Goal: Information Seeking & Learning: Learn about a topic

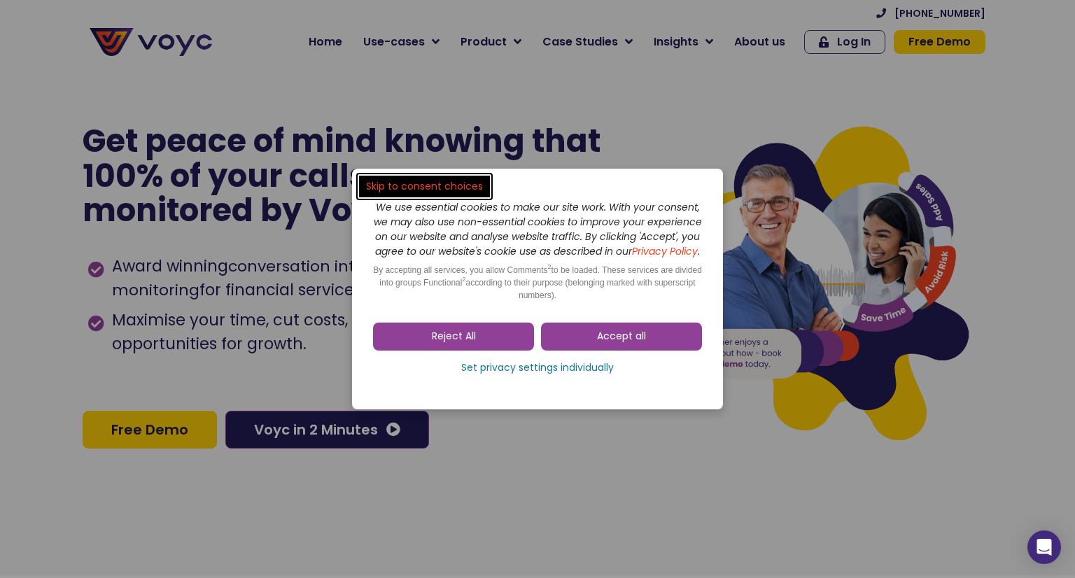
click at [450, 344] on span "Reject All" at bounding box center [454, 337] width 44 height 14
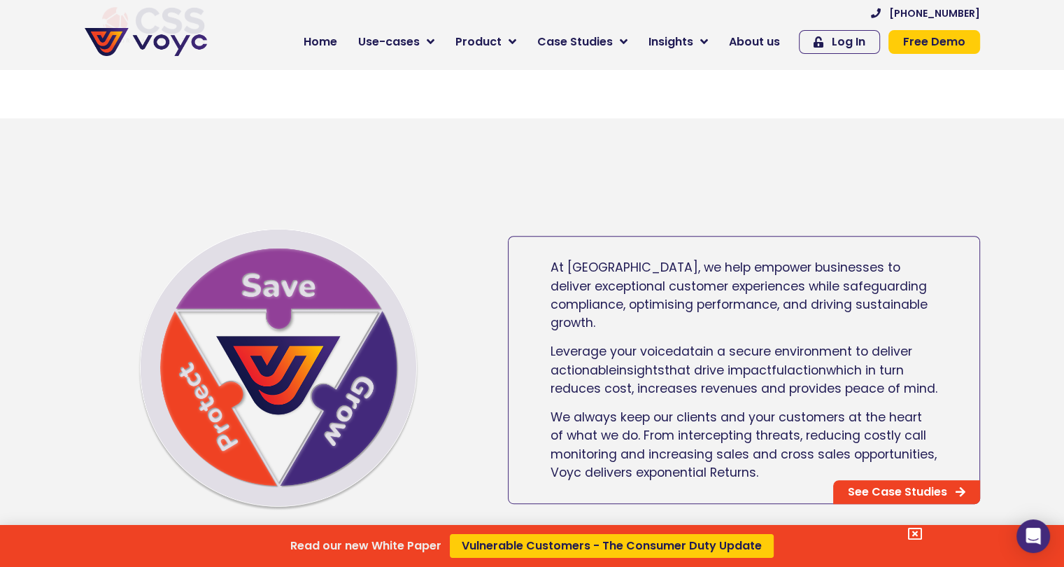
scroll to position [666, 0]
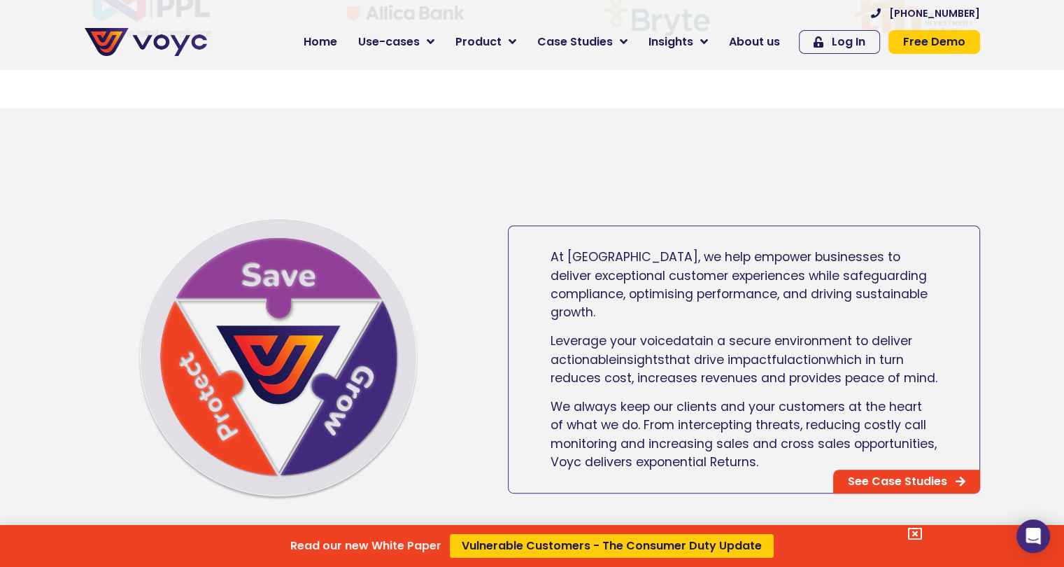
click at [867, 486] on div "Read our new White Paper Vulnerable Customers - The Consumer Duty Update" at bounding box center [532, 283] width 1064 height 567
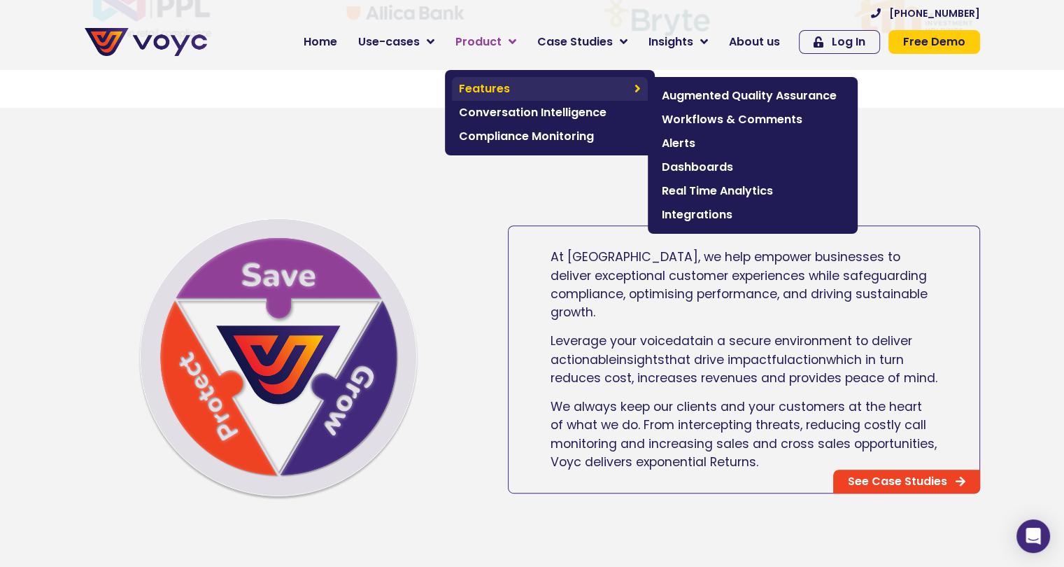
click at [498, 82] on span "Features" at bounding box center [543, 88] width 169 height 17
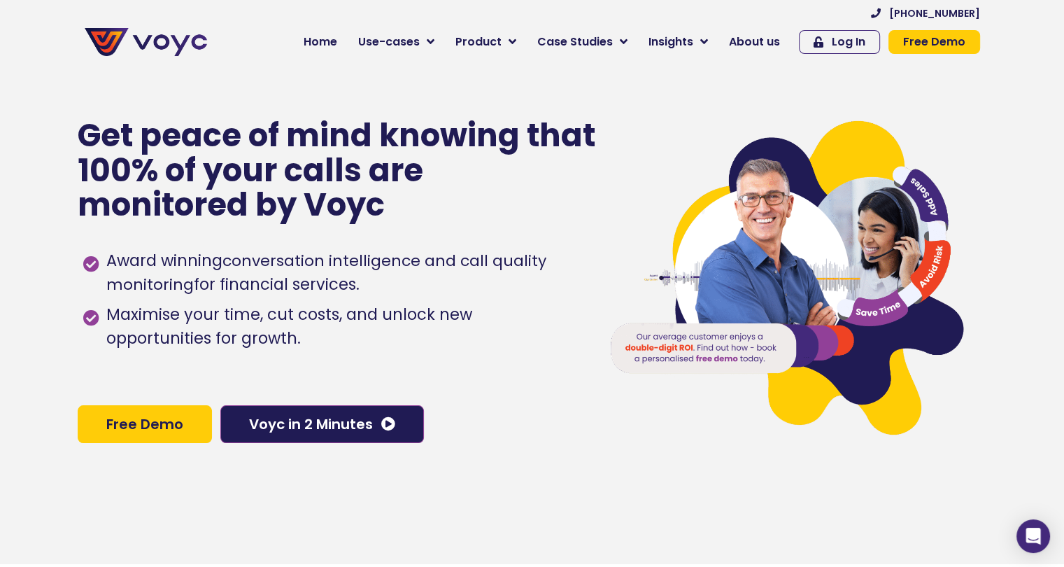
click at [136, 429] on span "Free Demo" at bounding box center [144, 424] width 77 height 14
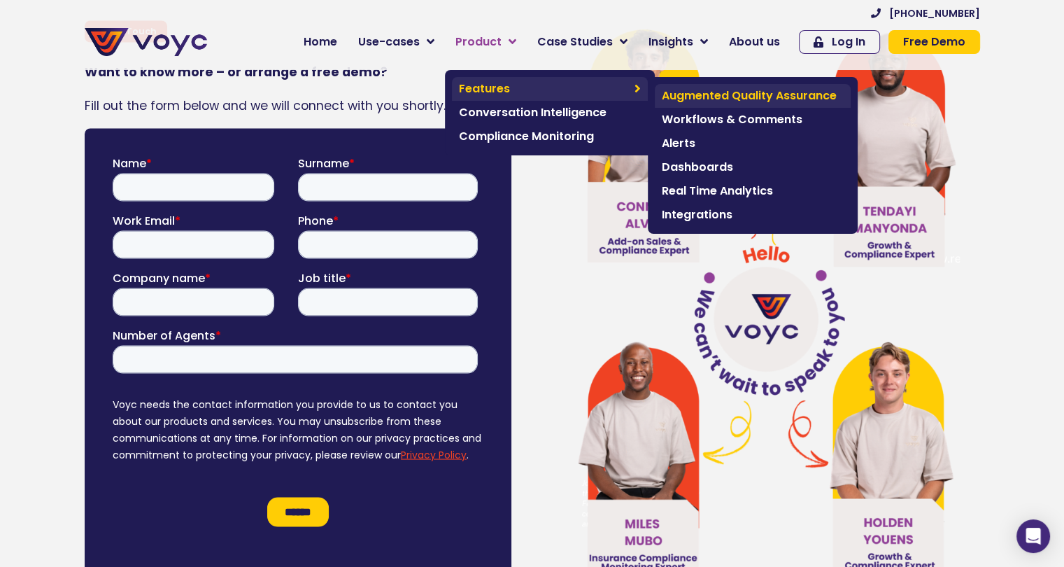
click at [698, 98] on span "Augmented Quality Assurance" at bounding box center [753, 95] width 182 height 17
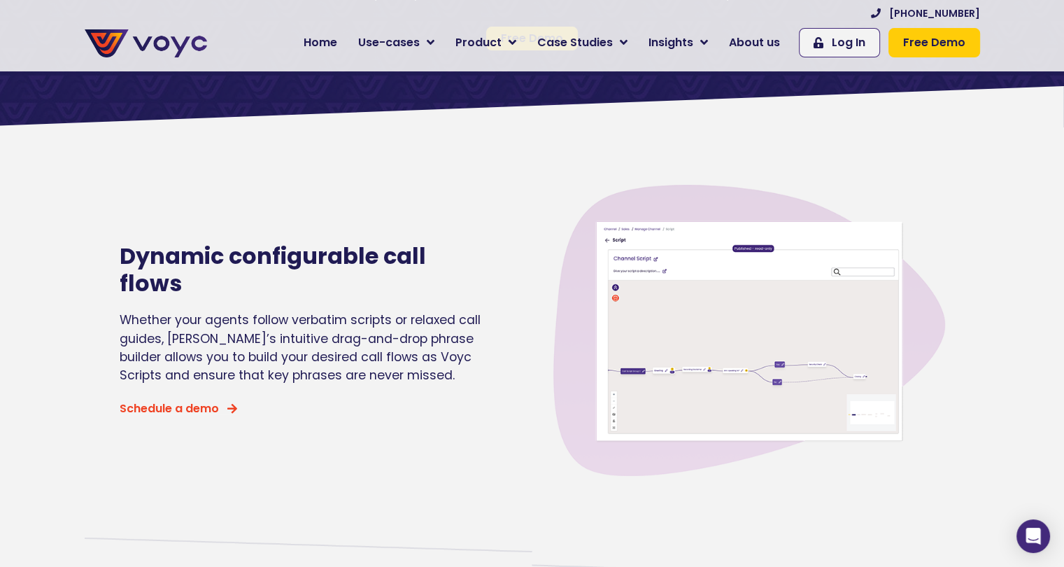
scroll to position [241, 0]
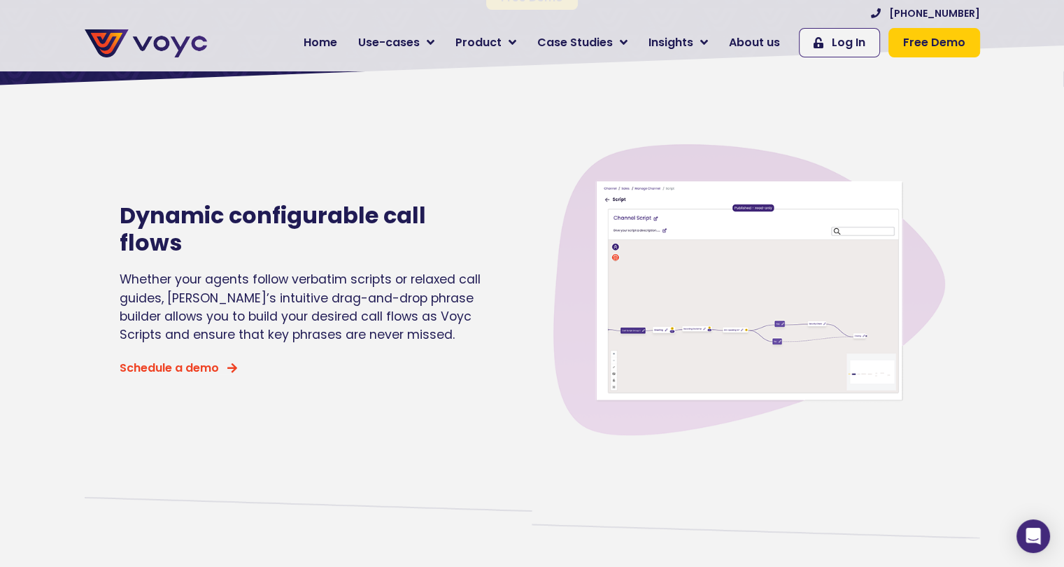
click at [728, 257] on img at bounding box center [750, 290] width 392 height 392
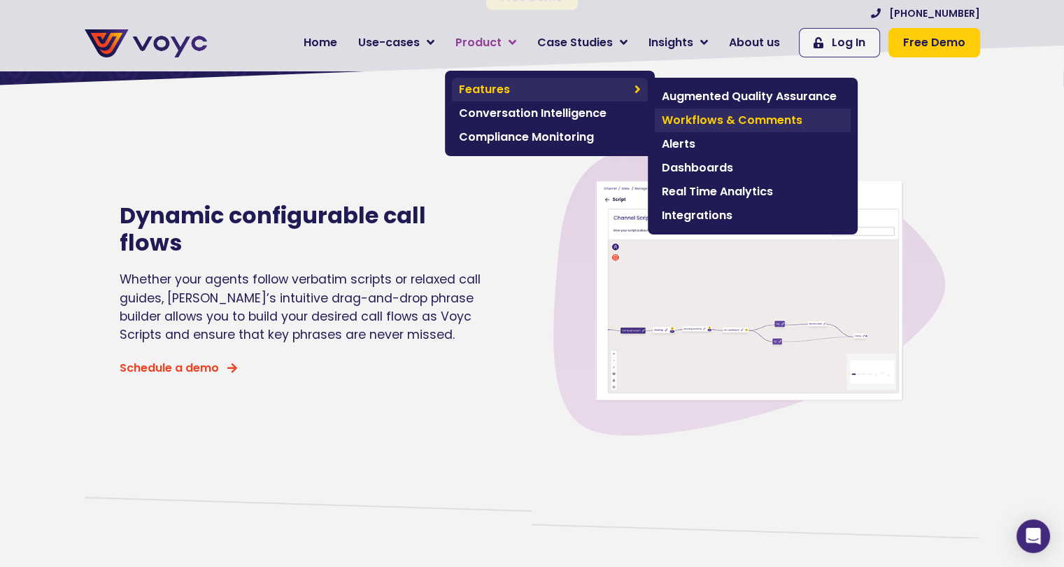
click at [711, 117] on span "Workflows & Comments" at bounding box center [753, 120] width 182 height 17
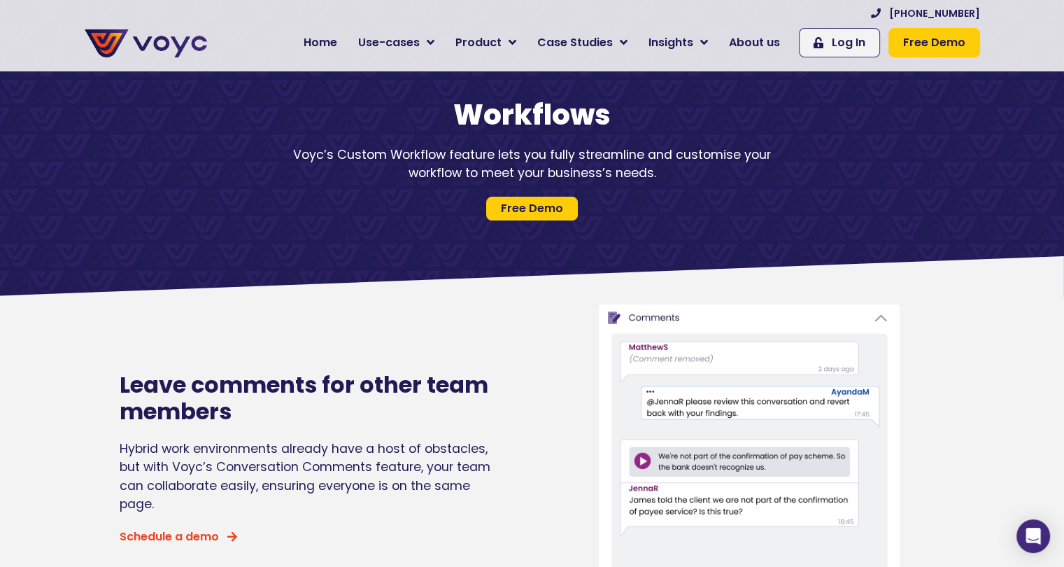
scroll to position [8, 0]
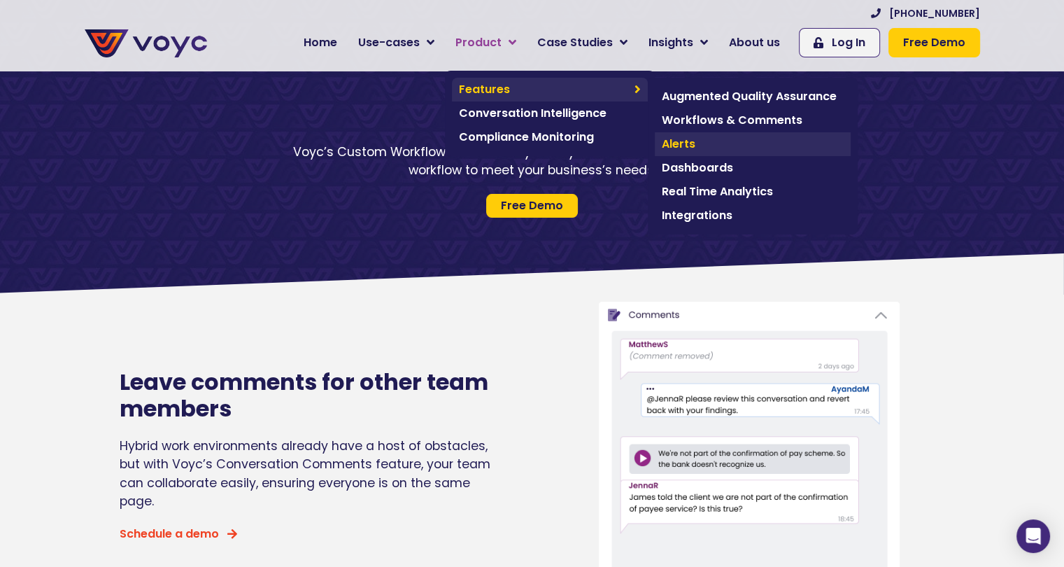
click at [698, 145] on span "Alerts" at bounding box center [753, 144] width 182 height 17
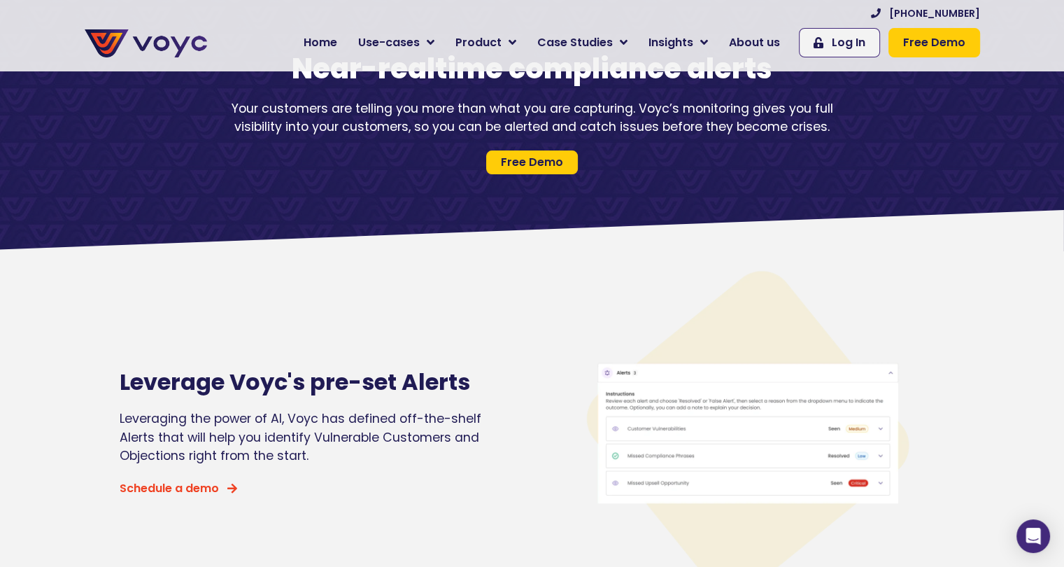
scroll to position [55, 0]
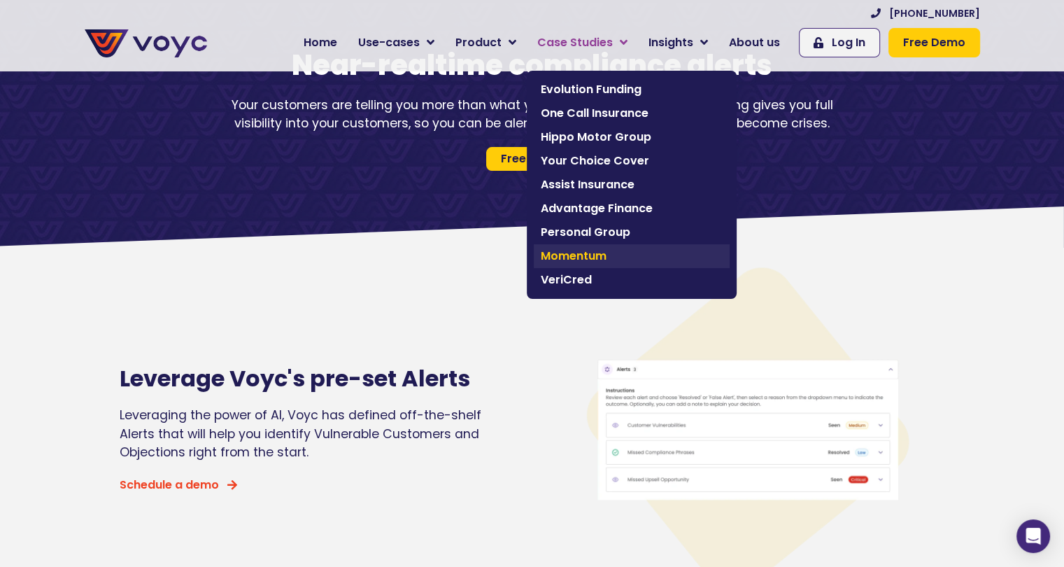
click at [584, 253] on span "Momentum" at bounding box center [632, 256] width 182 height 17
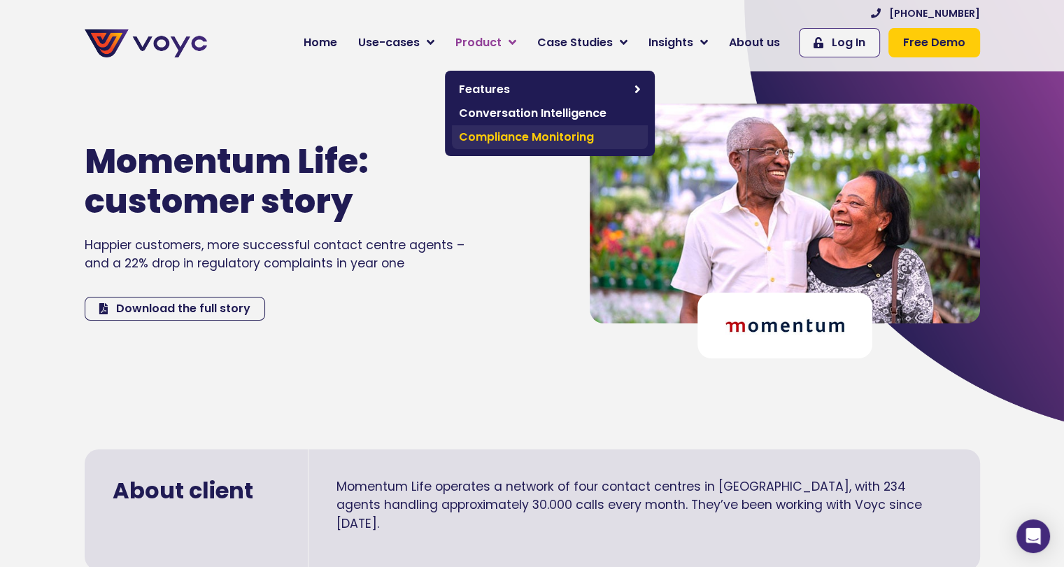
click at [504, 129] on span "Compliance Monitoring" at bounding box center [550, 137] width 182 height 17
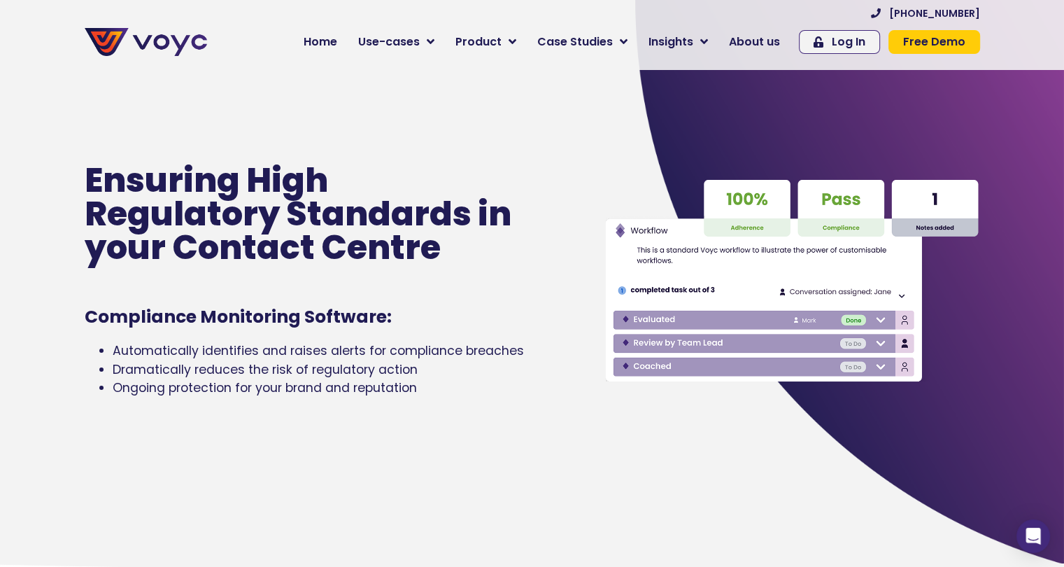
click at [379, 359] on span "Automatically identifies and raises alerts for compliance breaches" at bounding box center [318, 350] width 411 height 17
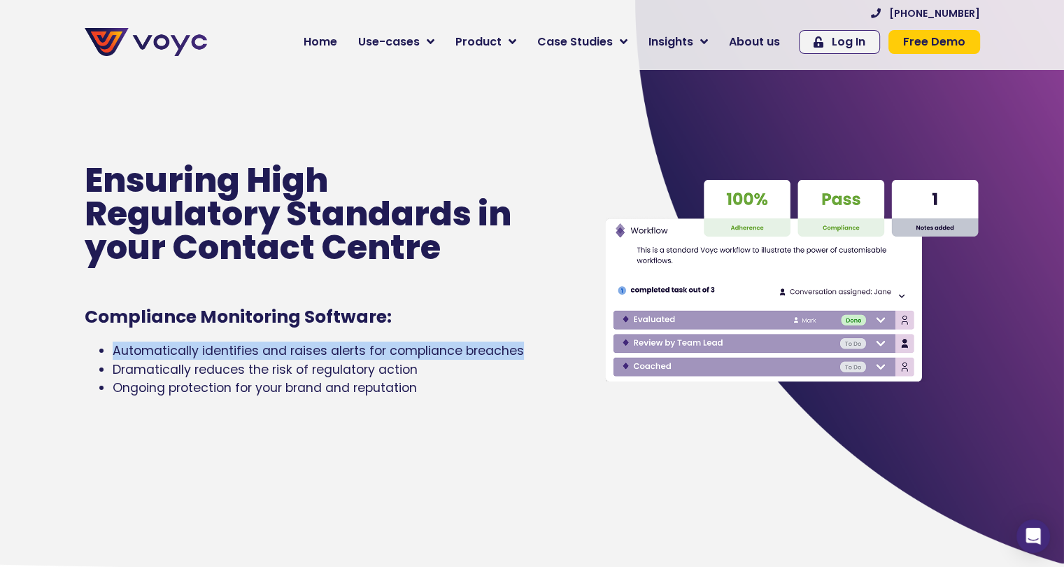
click at [379, 359] on span "Automatically identifies and raises alerts for compliance breaches" at bounding box center [318, 350] width 411 height 17
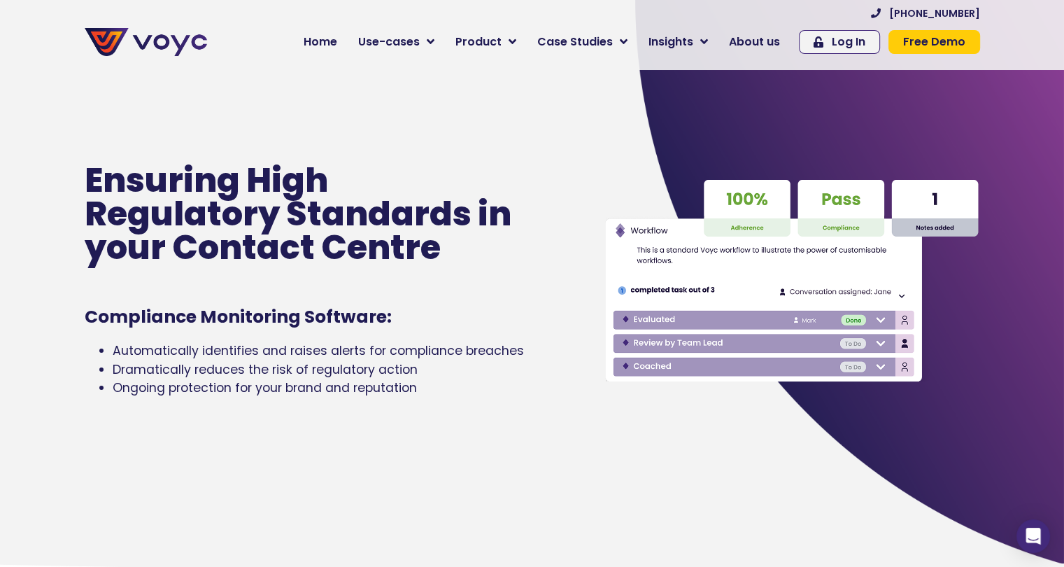
click at [359, 391] on span "Ongoing protection for your brand and reputation" at bounding box center [265, 387] width 304 height 17
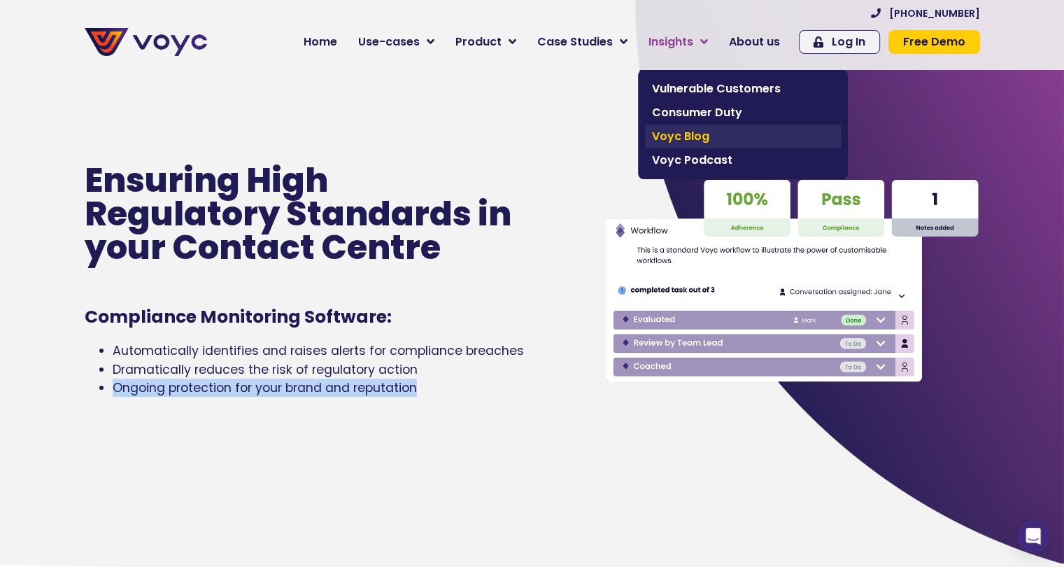
click at [686, 130] on span "Voyc Blog" at bounding box center [743, 136] width 182 height 17
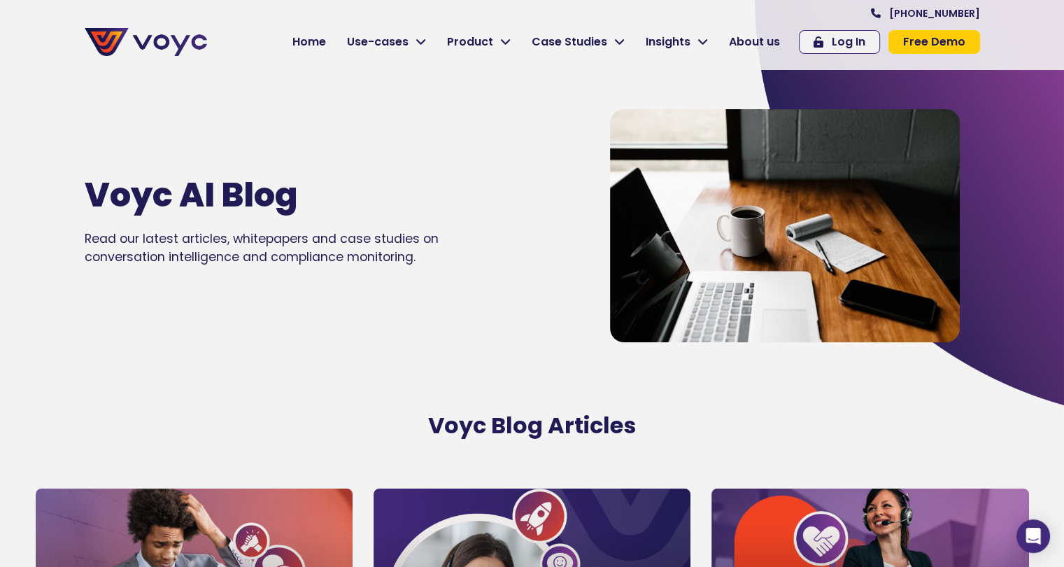
scroll to position [842, 0]
